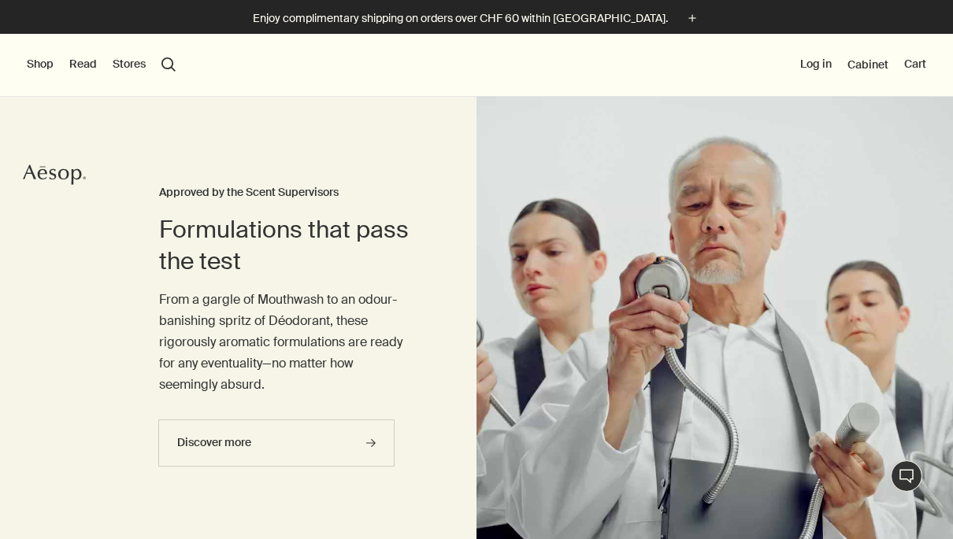
click at [38, 69] on button "Shop" at bounding box center [40, 65] width 27 height 16
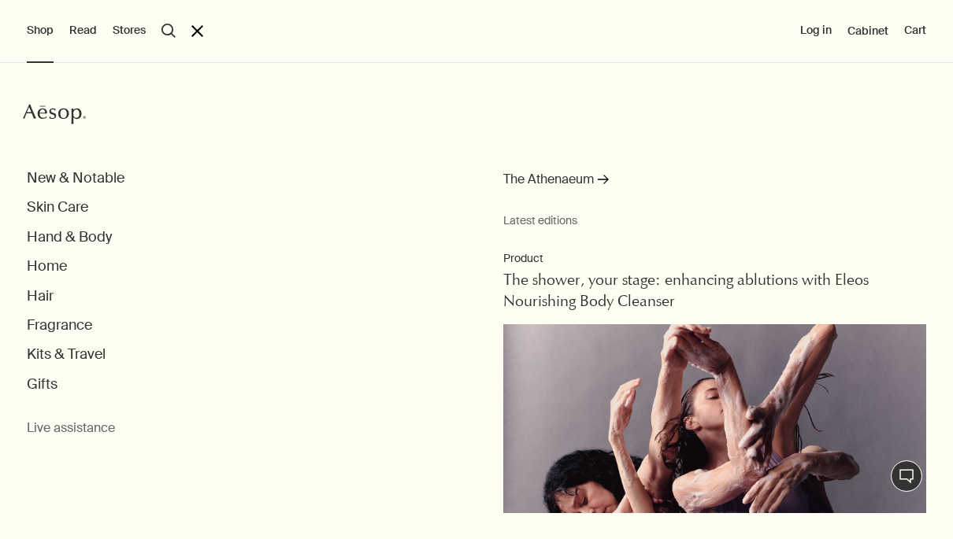
click at [83, 205] on button "Skin Care" at bounding box center [57, 207] width 61 height 18
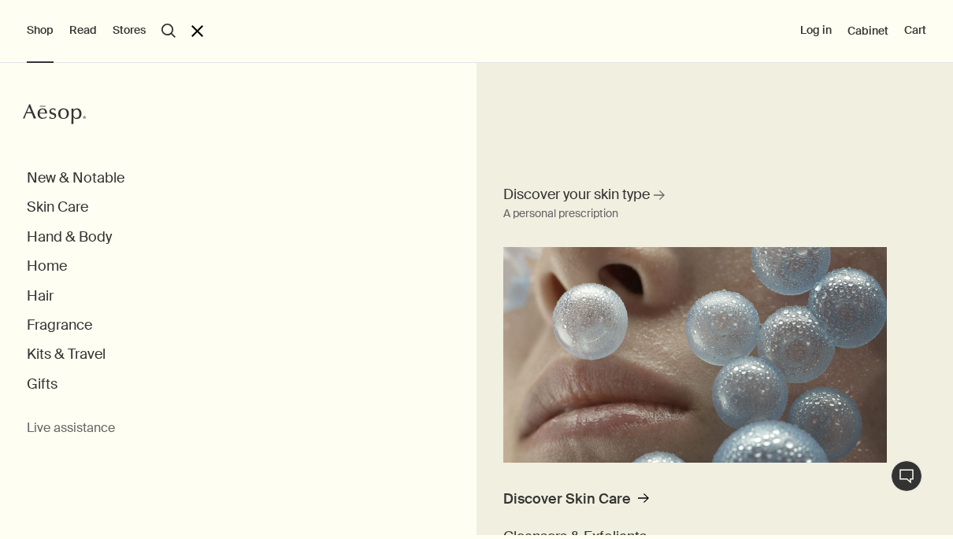
click at [172, 35] on button "search Search" at bounding box center [168, 31] width 14 height 14
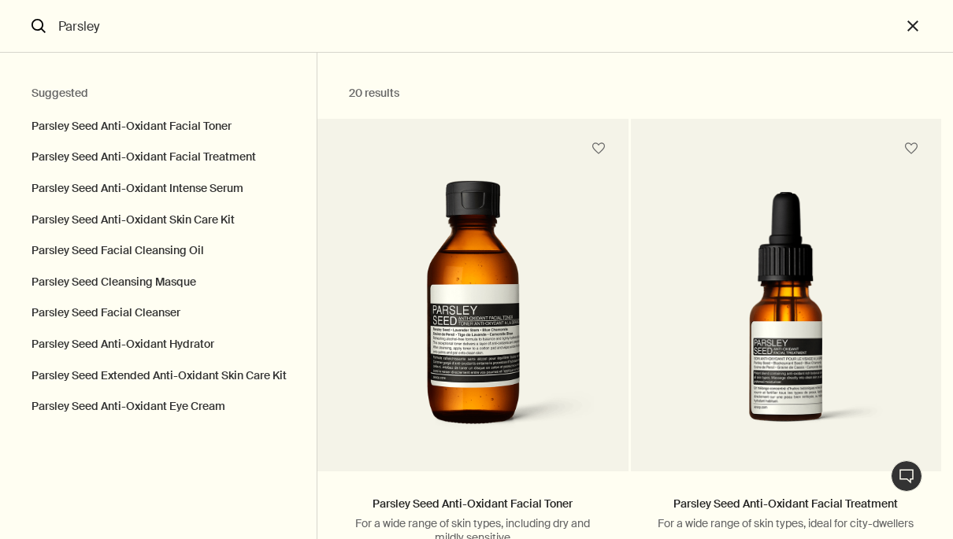
click at [140, 308] on button "Parsley Seed Facial Cleanser" at bounding box center [158, 313] width 316 height 31
type input "Parsley Seed Facial Cleanser"
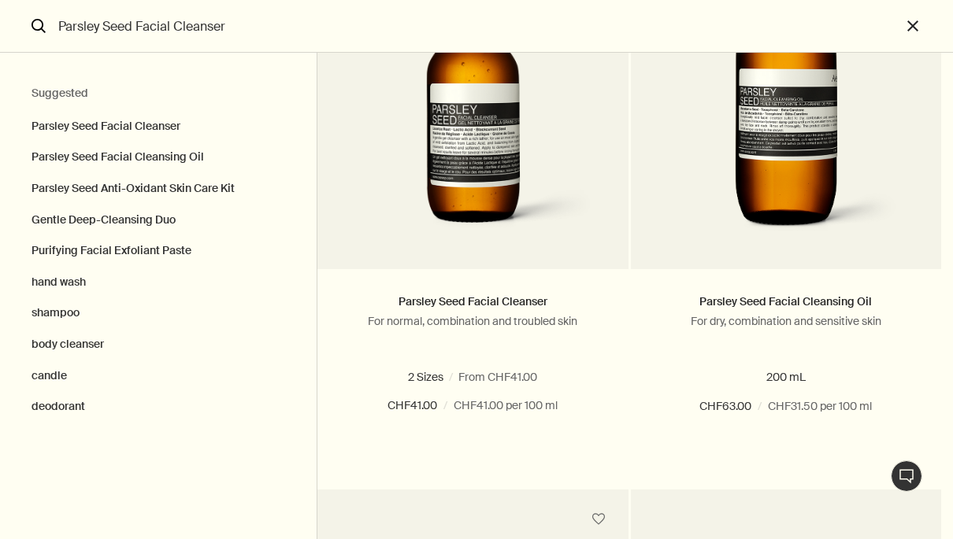
scroll to position [213, 0]
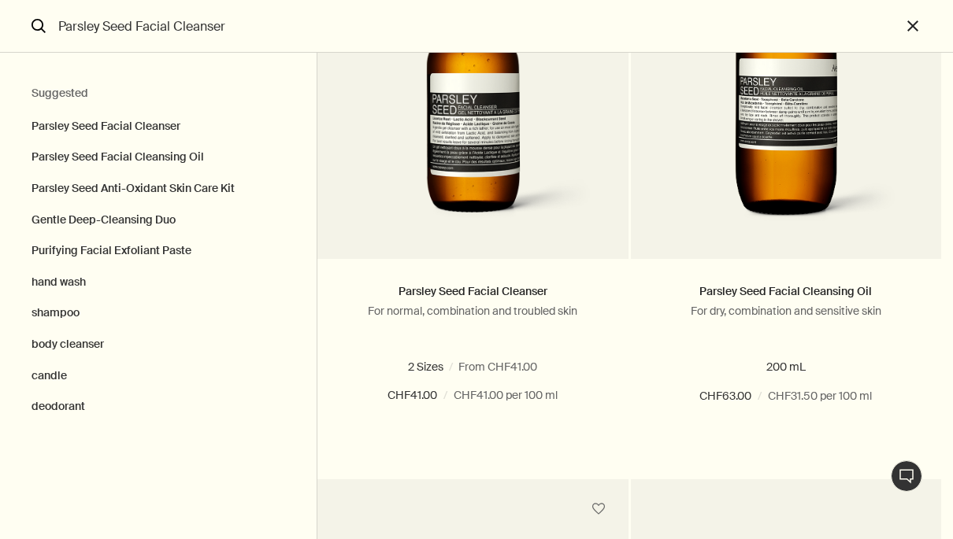
click at [538, 372] on span "200 mL" at bounding box center [514, 367] width 47 height 14
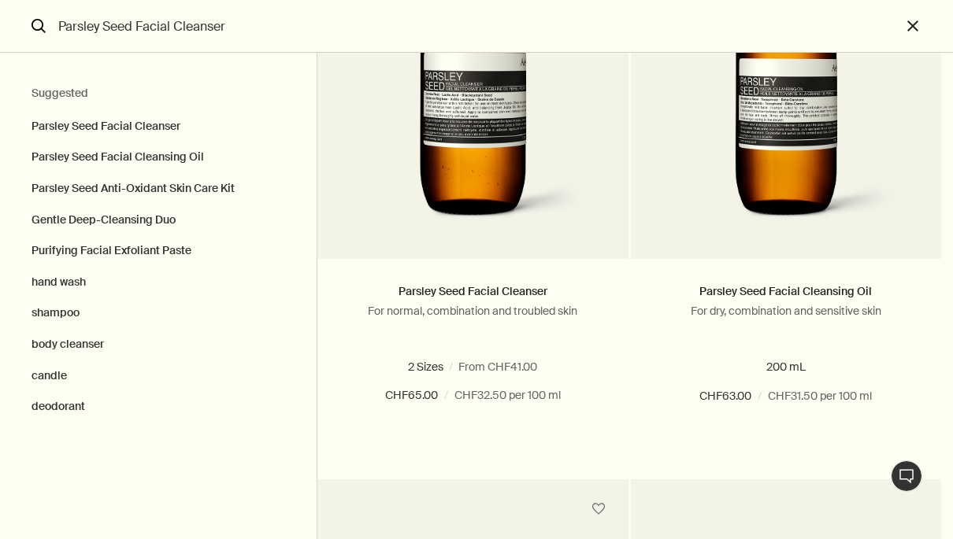
click at [556, 455] on button "Add Add to your cart" at bounding box center [472, 453] width 310 height 47
click at [924, 19] on button "close" at bounding box center [927, 26] width 52 height 53
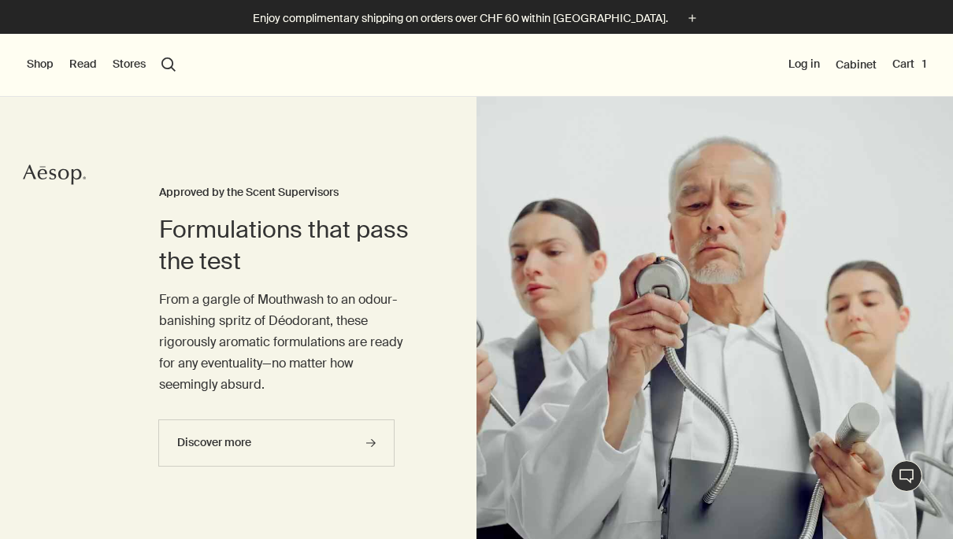
click at [46, 70] on button "Shop" at bounding box center [40, 65] width 27 height 16
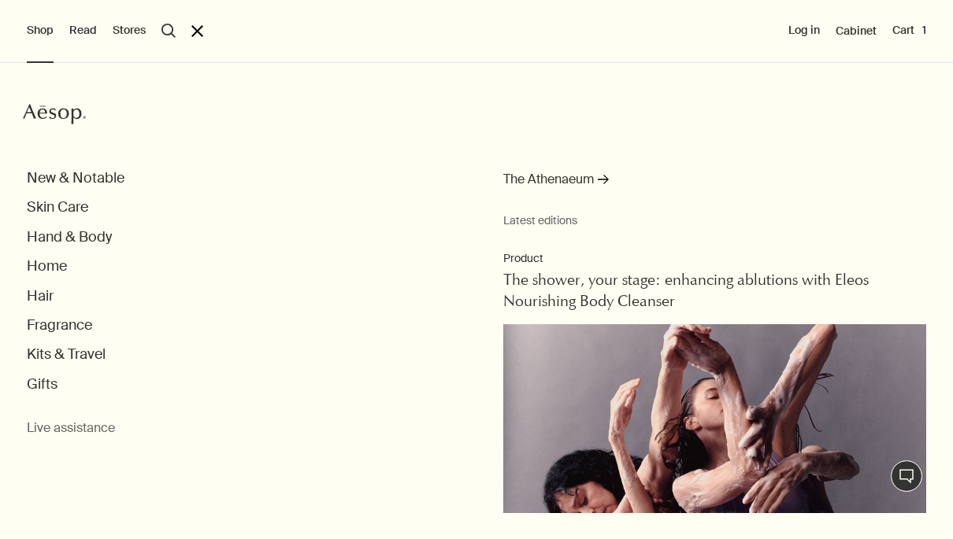
click at [102, 224] on ul "New & Notable Skin Care Hand & Body Home Hair Fragrance Kits & Travel Gifts" at bounding box center [490, 281] width 926 height 224
click at [108, 245] on button "Hand & Body" at bounding box center [69, 237] width 85 height 18
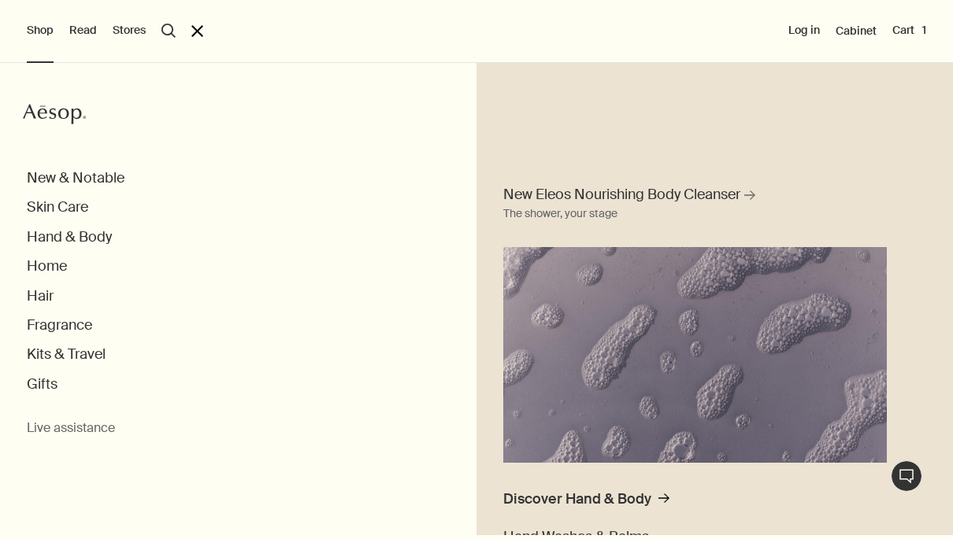
click at [920, 341] on div "New Eleos Nourishing Body Cleanser rightArrow The shower, your stage Discover H…" at bounding box center [714, 297] width 476 height 476
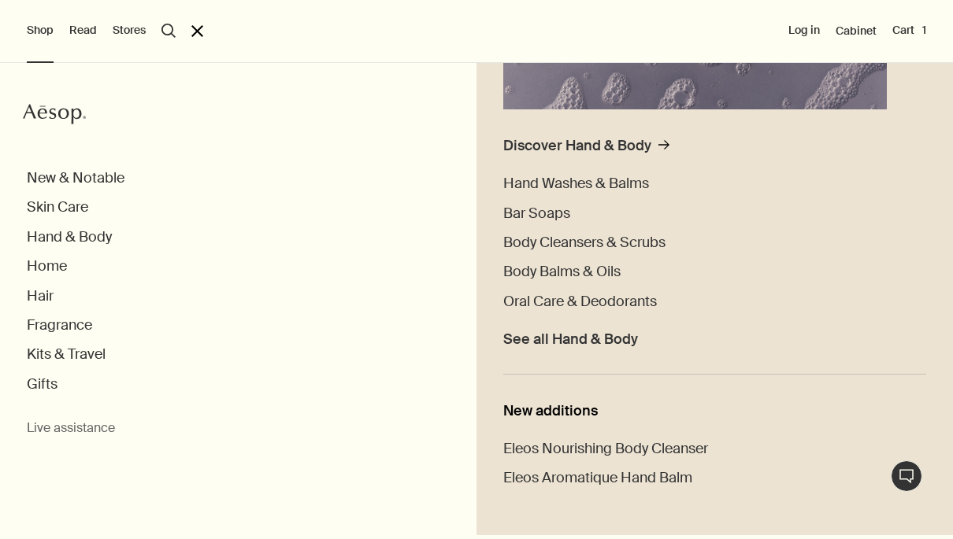
scroll to position [371, 0]
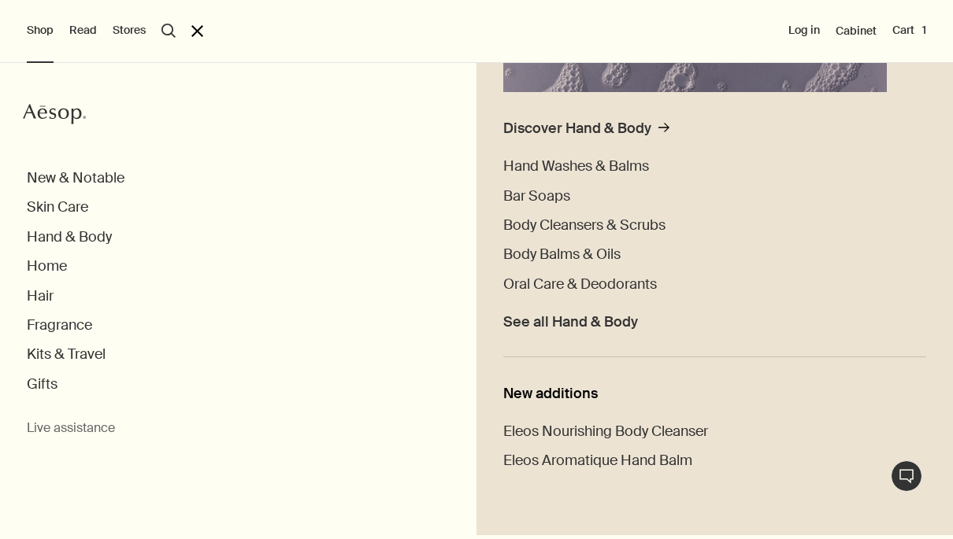
click at [100, 233] on button "Hand & Body" at bounding box center [69, 237] width 85 height 18
click at [97, 239] on button "Hand & Body" at bounding box center [69, 237] width 85 height 18
click at [96, 239] on button "Hand & Body" at bounding box center [69, 237] width 85 height 18
click at [796, 327] on li "See all Hand & Body" at bounding box center [714, 318] width 423 height 27
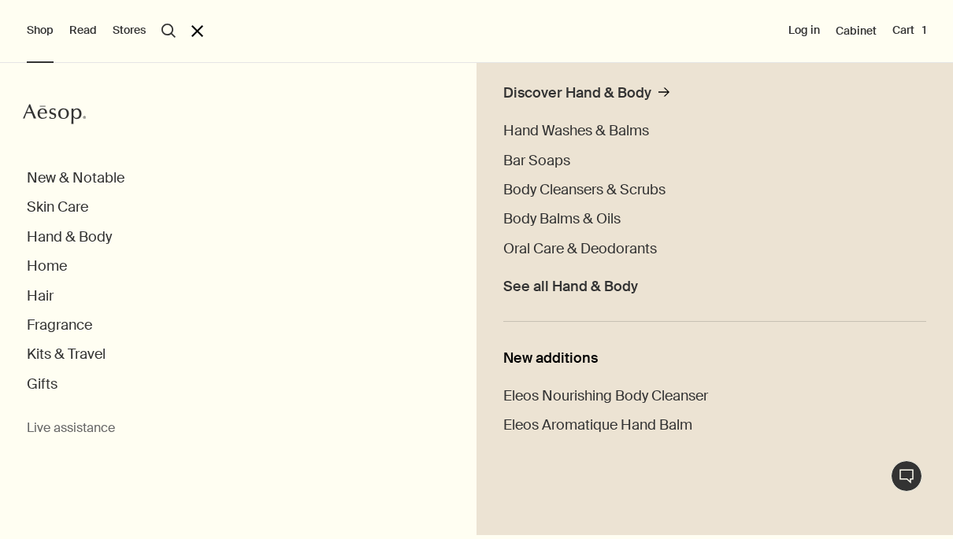
scroll to position [405, 0]
click at [602, 287] on span "See all Hand & Body" at bounding box center [570, 288] width 135 height 18
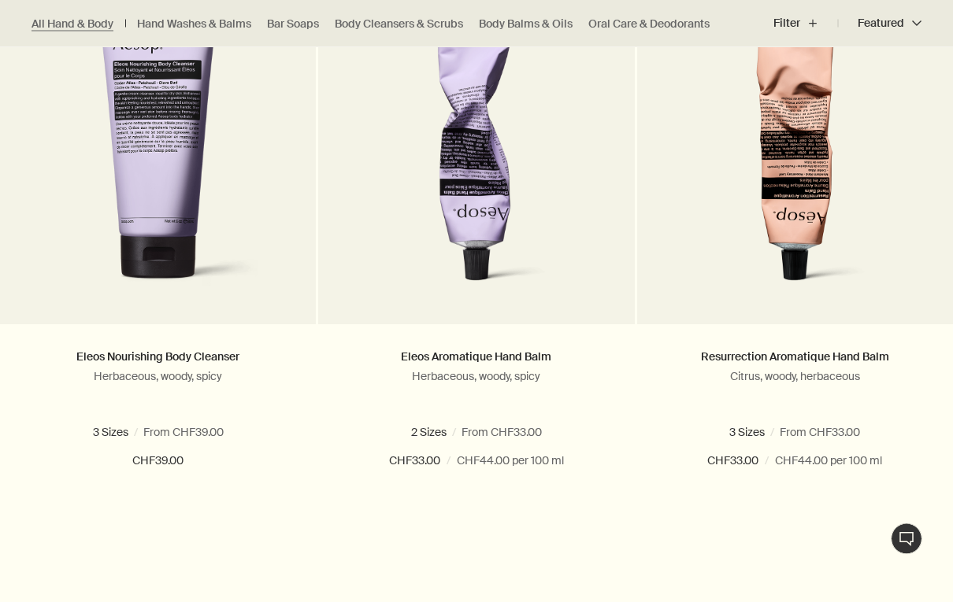
scroll to position [554, 0]
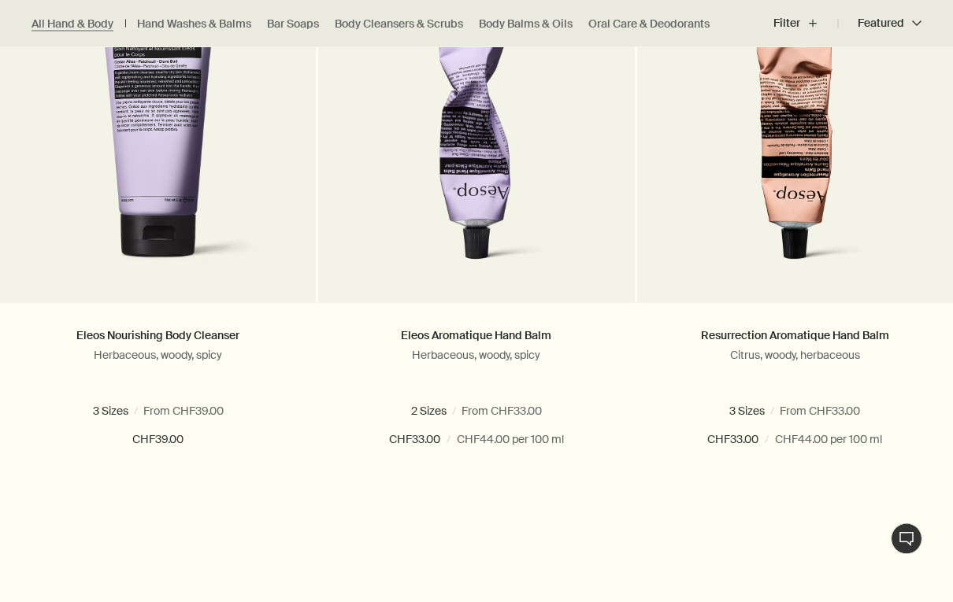
click at [833, 500] on button "Add Add to your cart" at bounding box center [795, 496] width 316 height 47
click at [802, 494] on button "Added Added to your cart Add Add to your cart" at bounding box center [795, 495] width 316 height 47
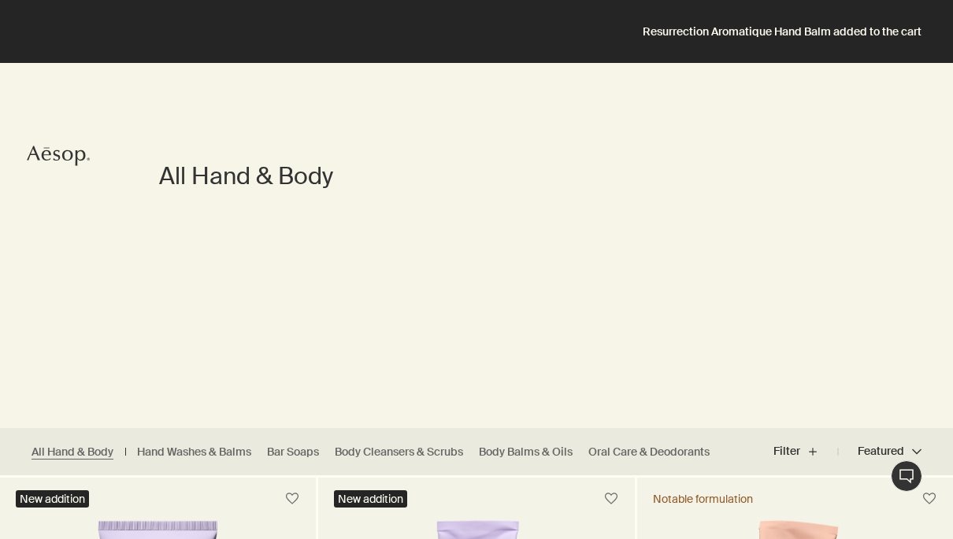
scroll to position [0, 0]
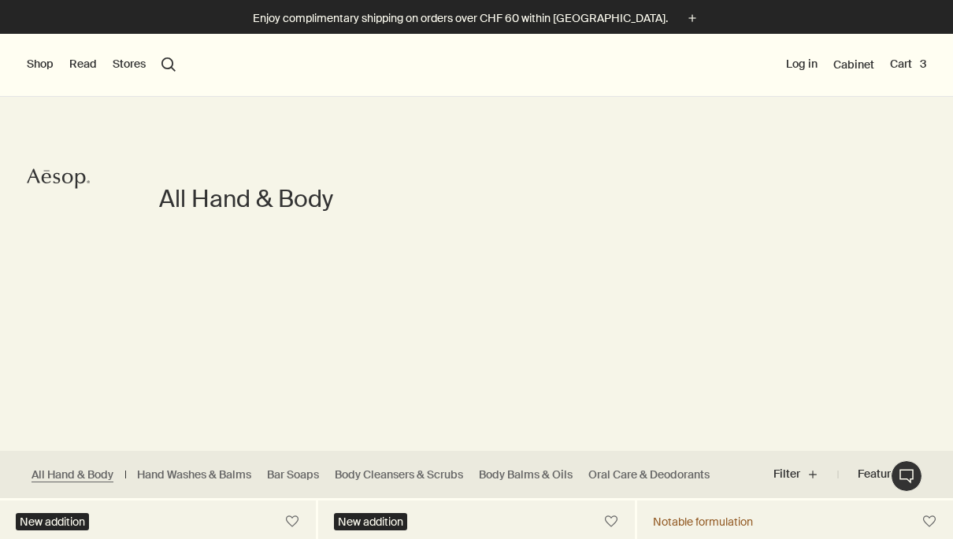
click at [909, 64] on button "Cart 3" at bounding box center [908, 65] width 36 height 16
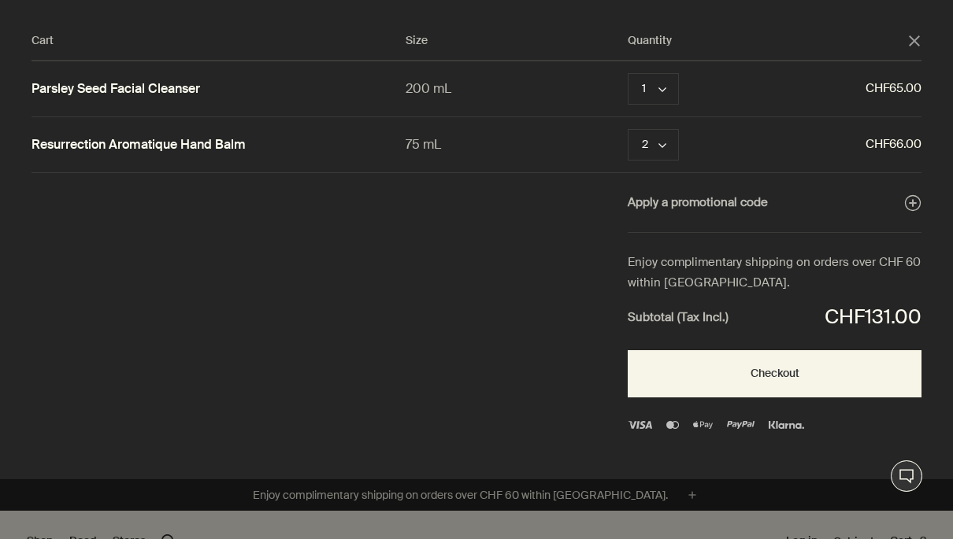
click at [729, 146] on button "Remove" at bounding box center [723, 144] width 43 height 19
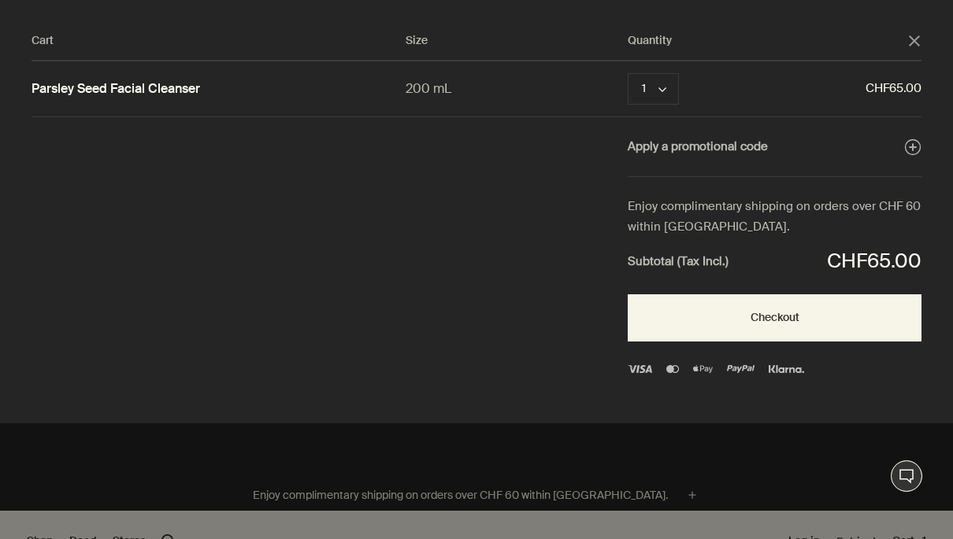
click at [916, 35] on icon "close" at bounding box center [914, 40] width 11 height 11
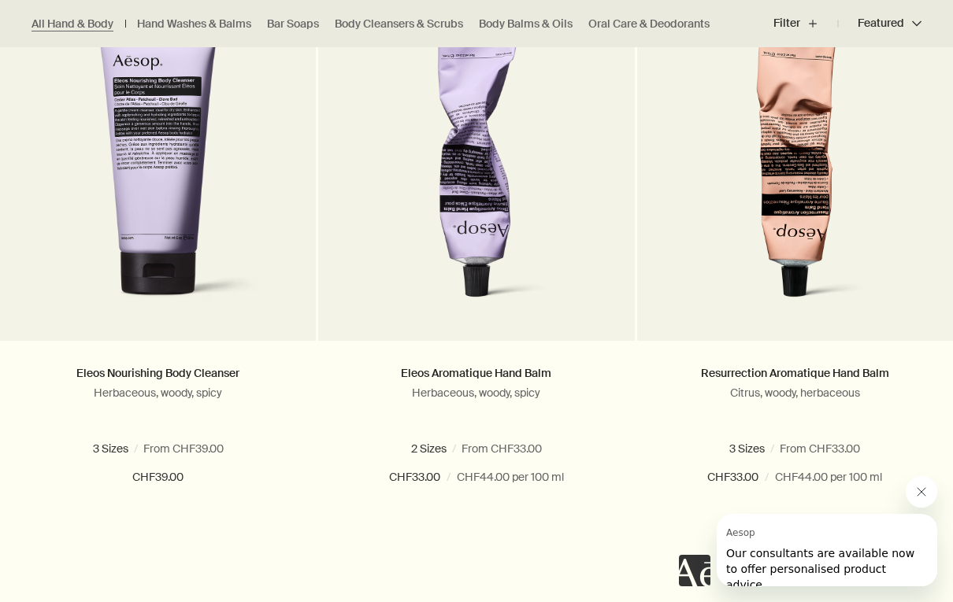
click at [920, 508] on div at bounding box center [808, 531] width 258 height 110
click at [917, 498] on button "Close message from Aesop" at bounding box center [920, 491] width 31 height 31
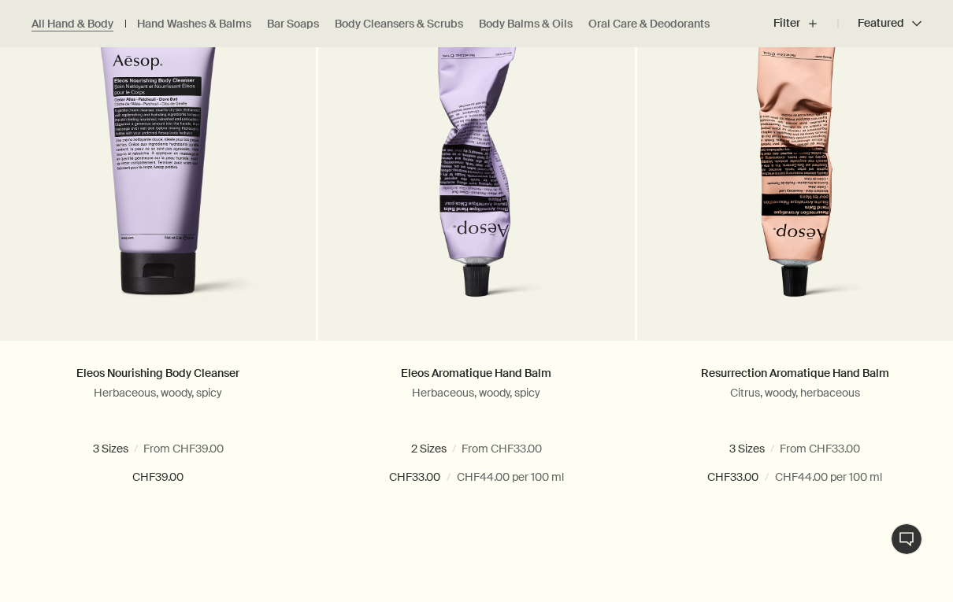
click at [761, 538] on button "Added Added to your cart Add Add to your cart" at bounding box center [795, 533] width 316 height 47
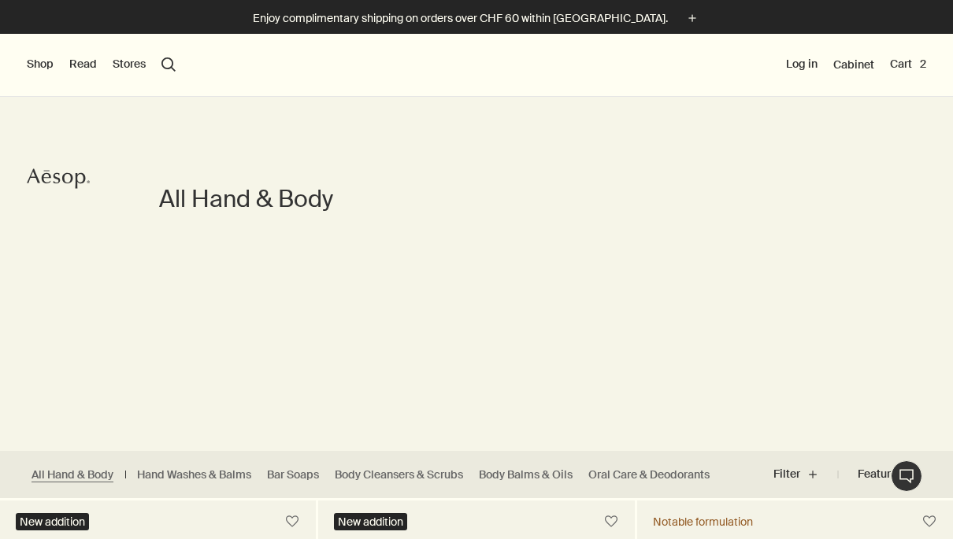
click at [913, 66] on button "Cart 2" at bounding box center [908, 65] width 36 height 16
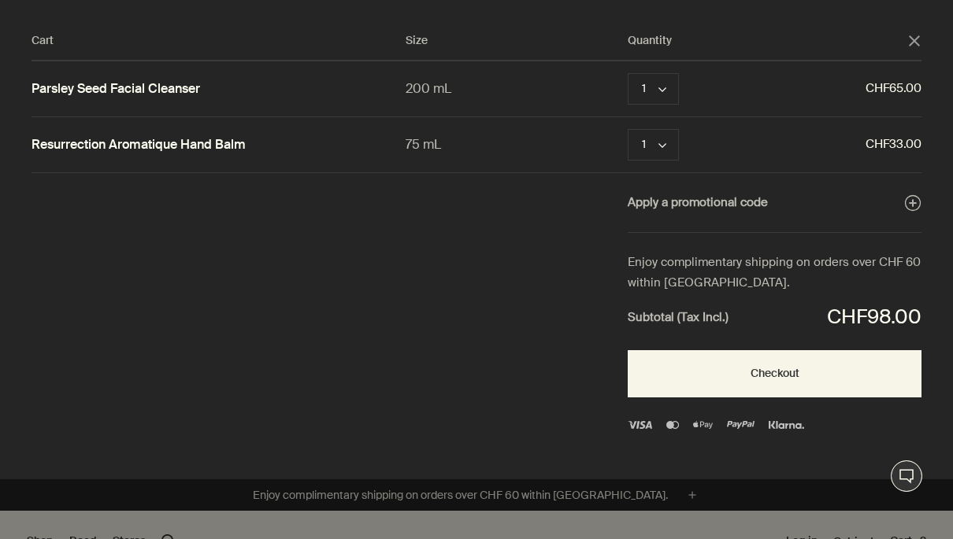
click at [787, 367] on button "Checkout" at bounding box center [774, 373] width 294 height 47
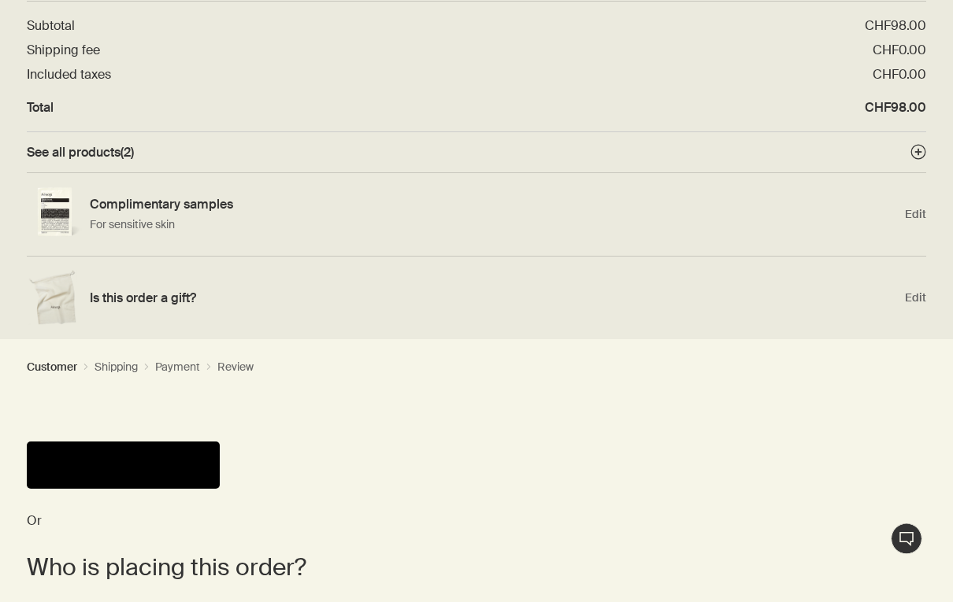
scroll to position [111, 0]
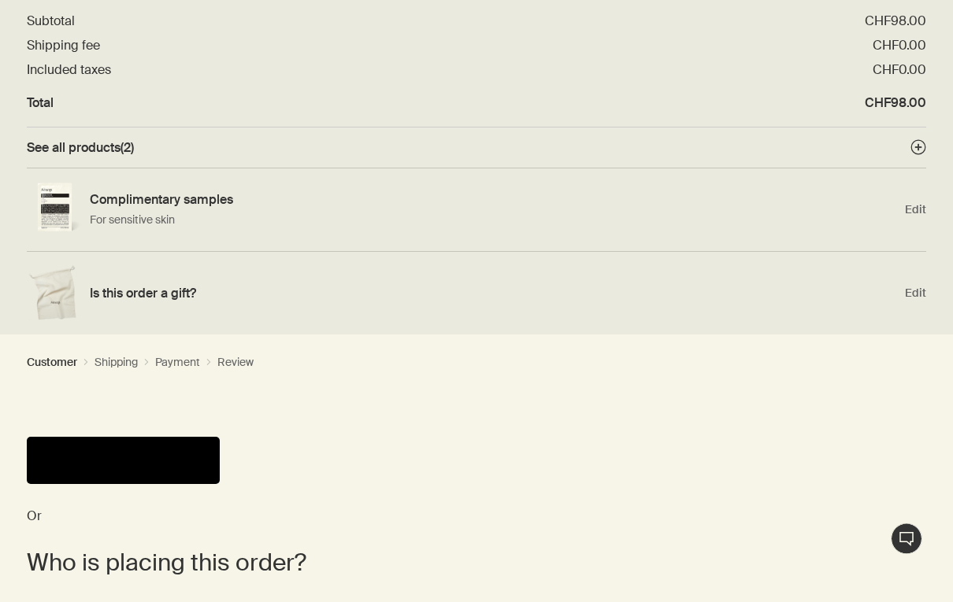
click at [108, 450] on button "Pay" at bounding box center [123, 461] width 193 height 47
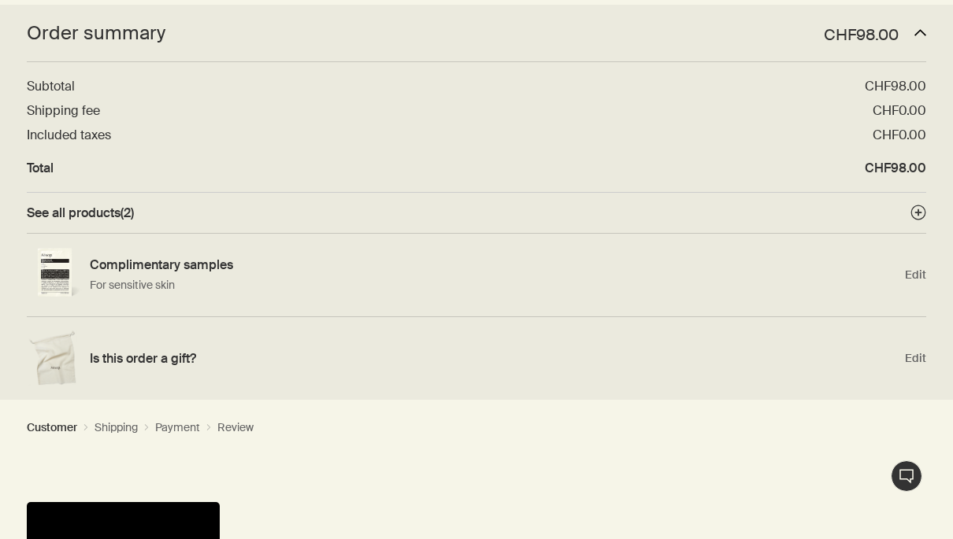
scroll to position [0, 0]
